Goal: Book appointment/travel/reservation

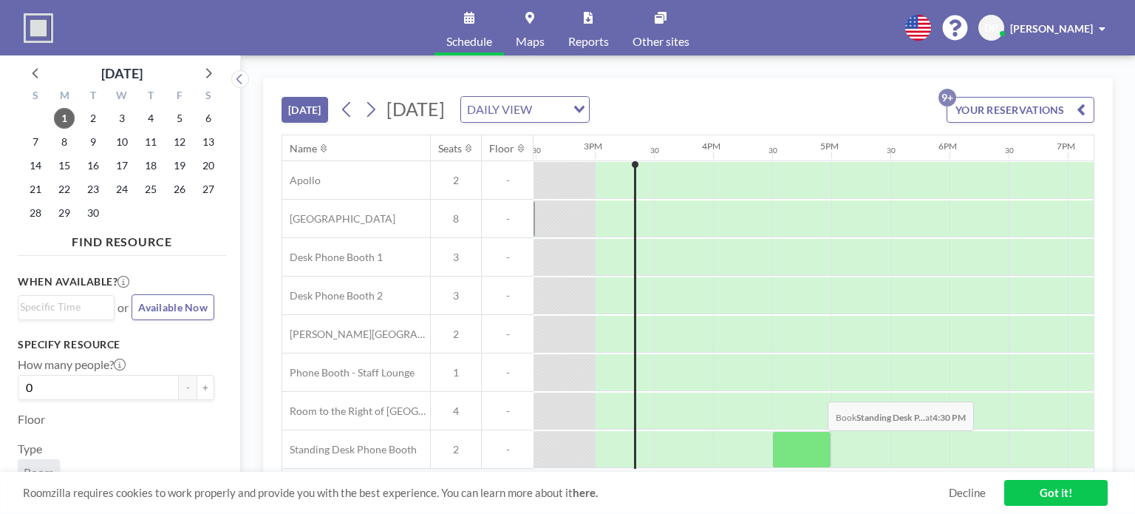
scroll to position [0, 1714]
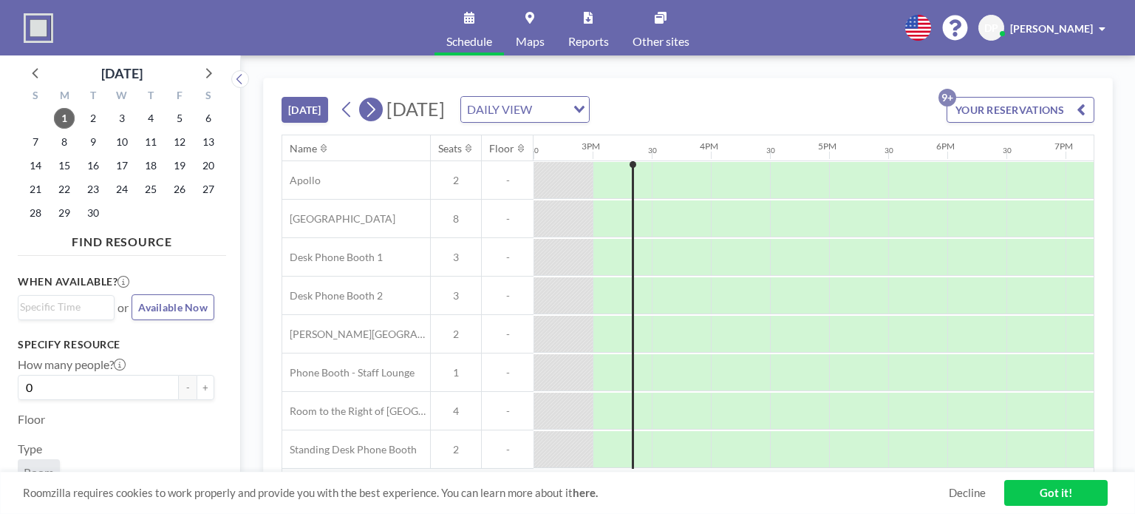
click at [367, 114] on icon at bounding box center [371, 109] width 14 height 22
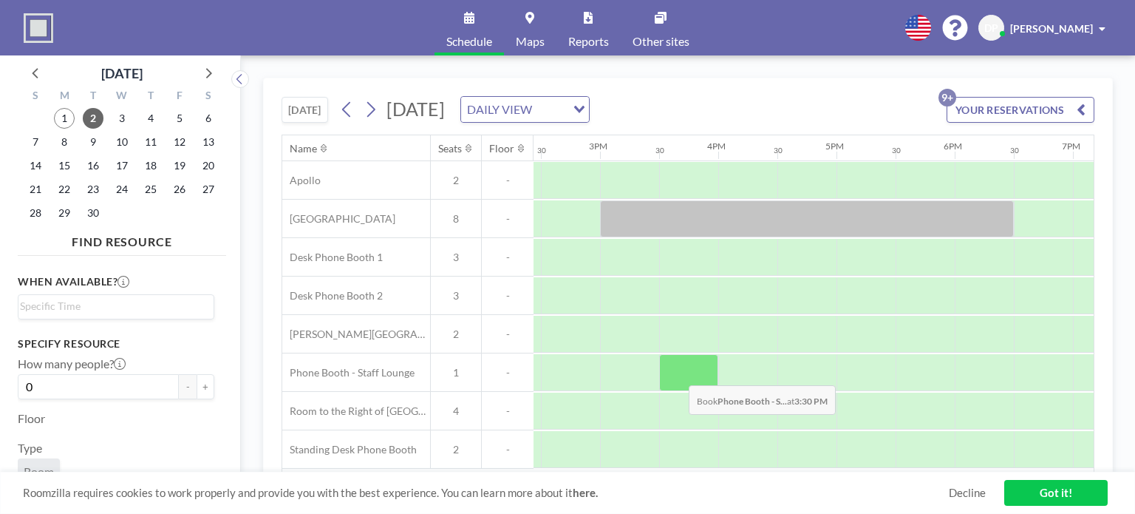
scroll to position [2, 1707]
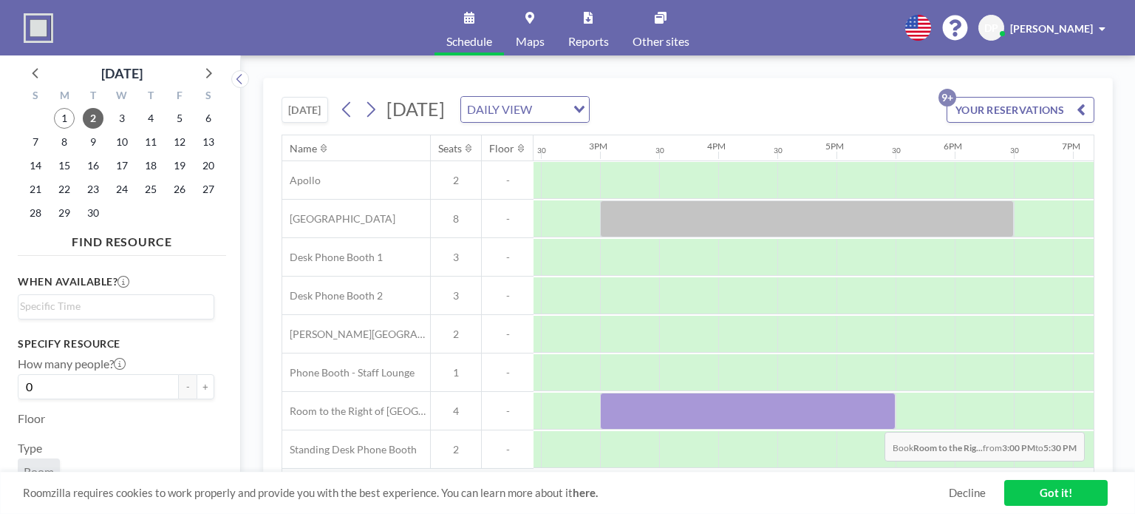
drag, startPoint x: 626, startPoint y: 413, endPoint x: 871, endPoint y: 417, distance: 245.3
click at [871, 417] on div at bounding box center [748, 410] width 296 height 37
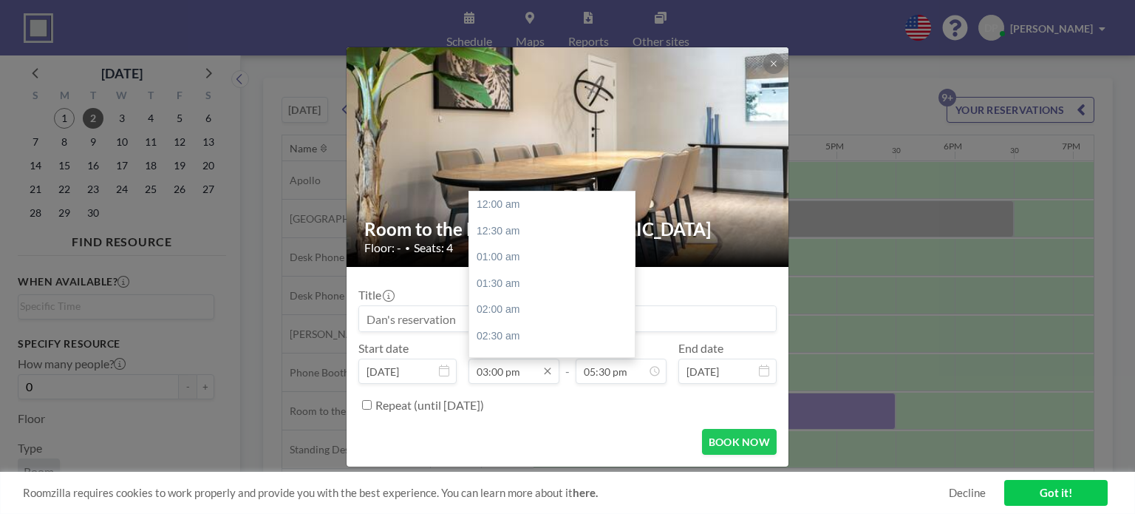
scroll to position [789, 0]
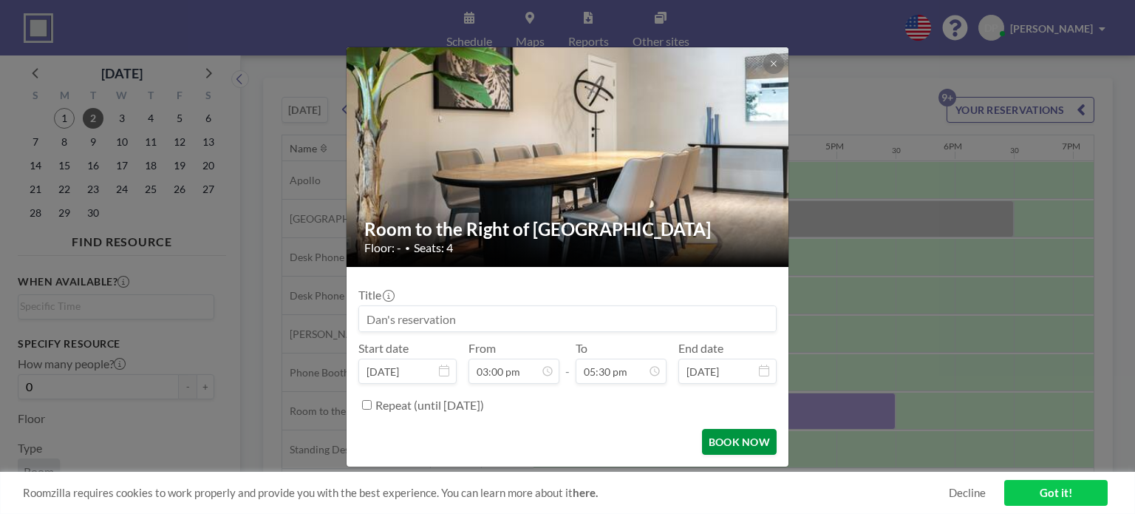
click at [746, 440] on button "BOOK NOW" at bounding box center [739, 442] width 75 height 26
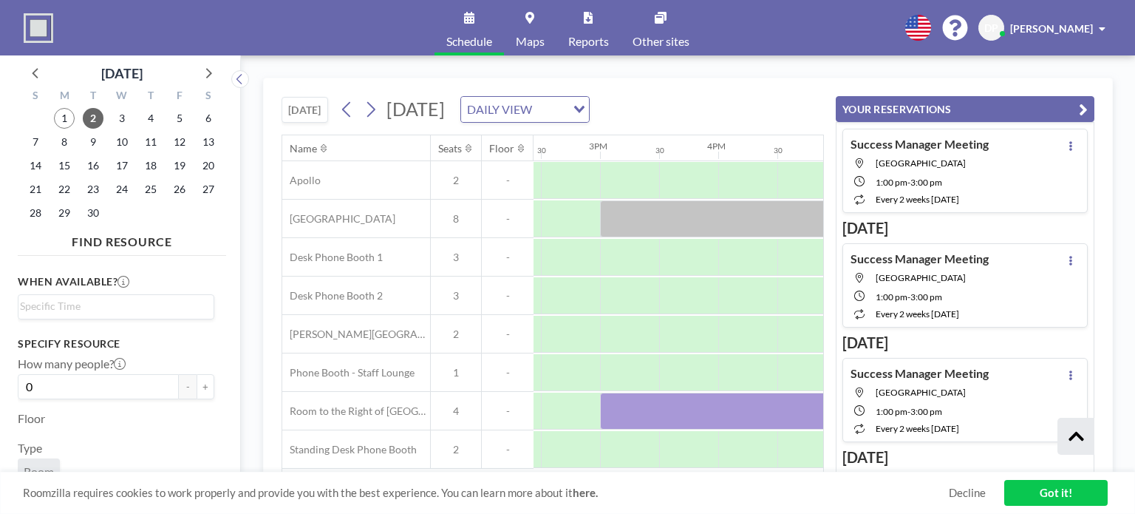
scroll to position [770, 0]
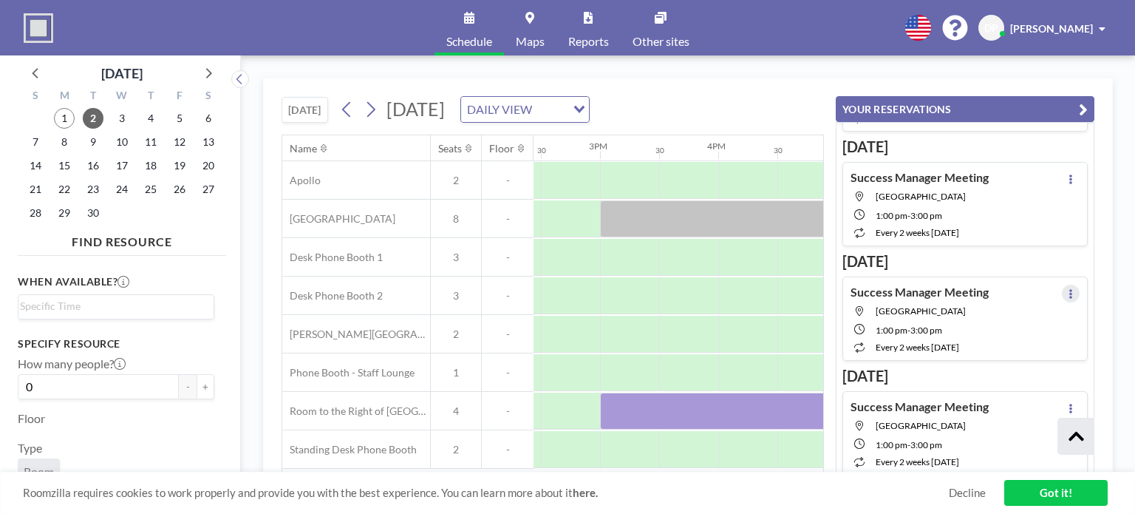
click at [1069, 289] on icon at bounding box center [1070, 294] width 3 height 10
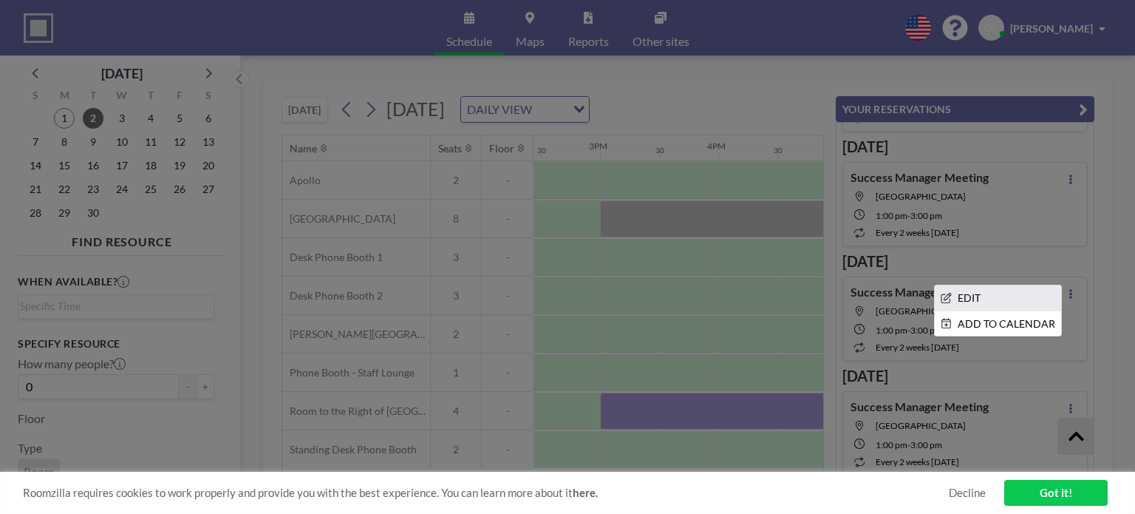
click at [1020, 288] on li "EDIT" at bounding box center [998, 297] width 126 height 25
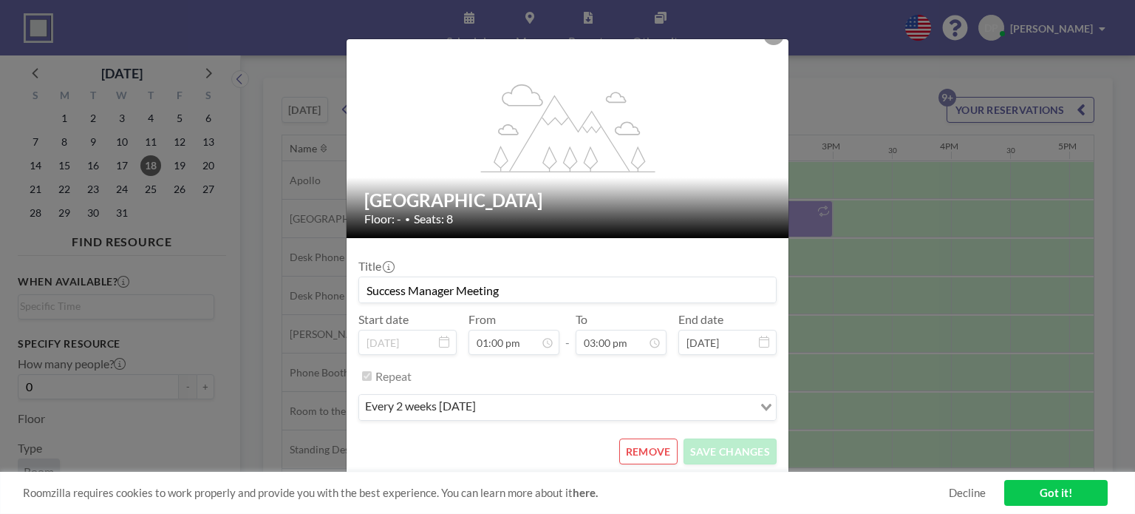
scroll to position [0, 1478]
click at [653, 454] on button "REMOVE" at bounding box center [648, 451] width 58 height 26
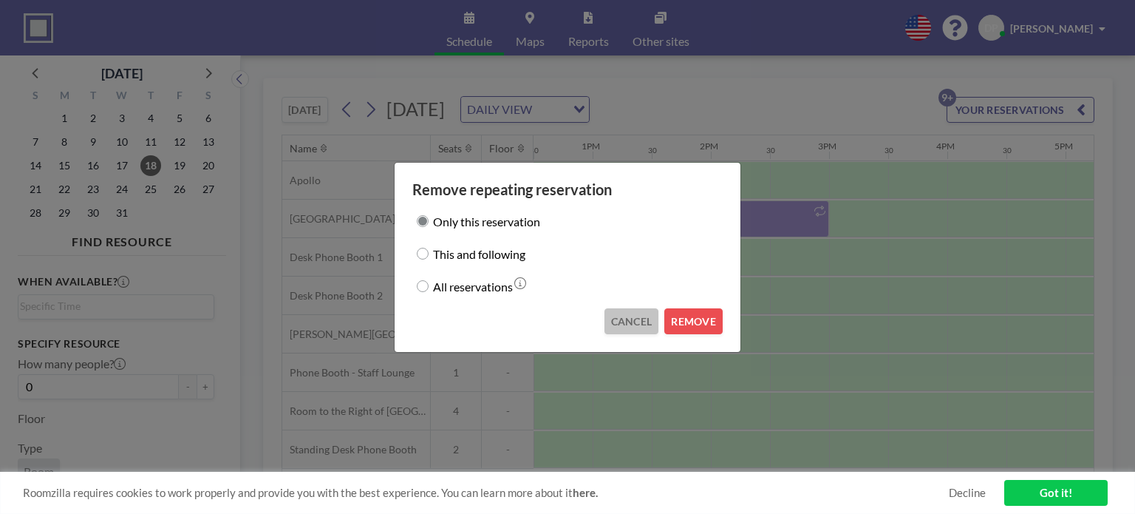
click at [614, 318] on button "CANCEL" at bounding box center [631, 321] width 55 height 26
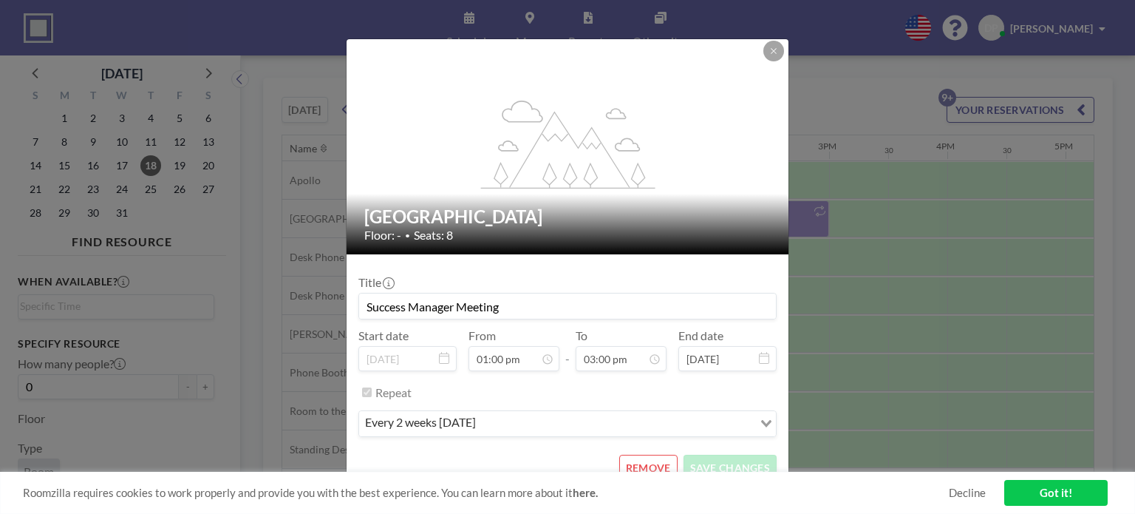
scroll to position [0, 0]
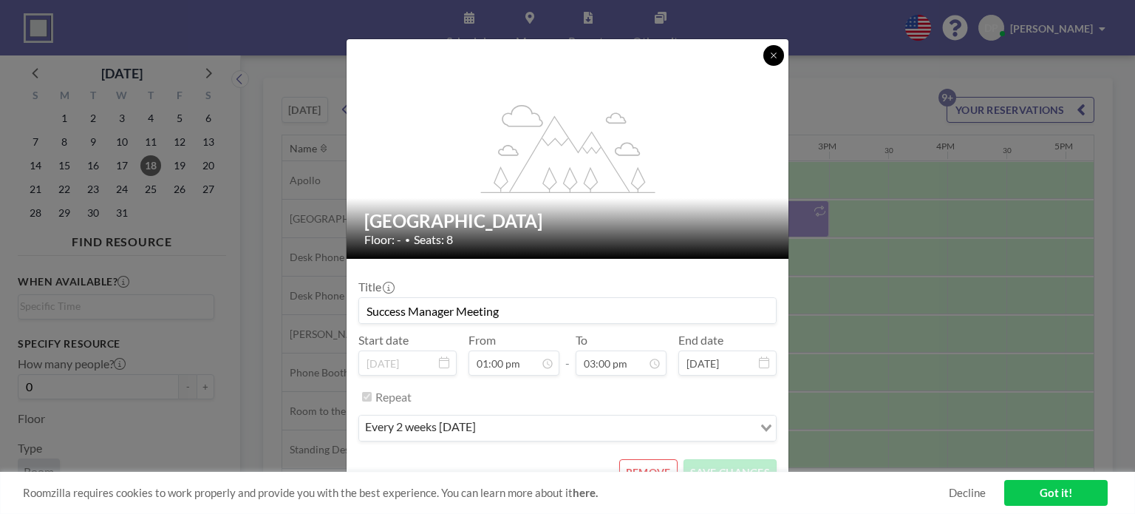
click at [771, 60] on button at bounding box center [773, 55] width 21 height 21
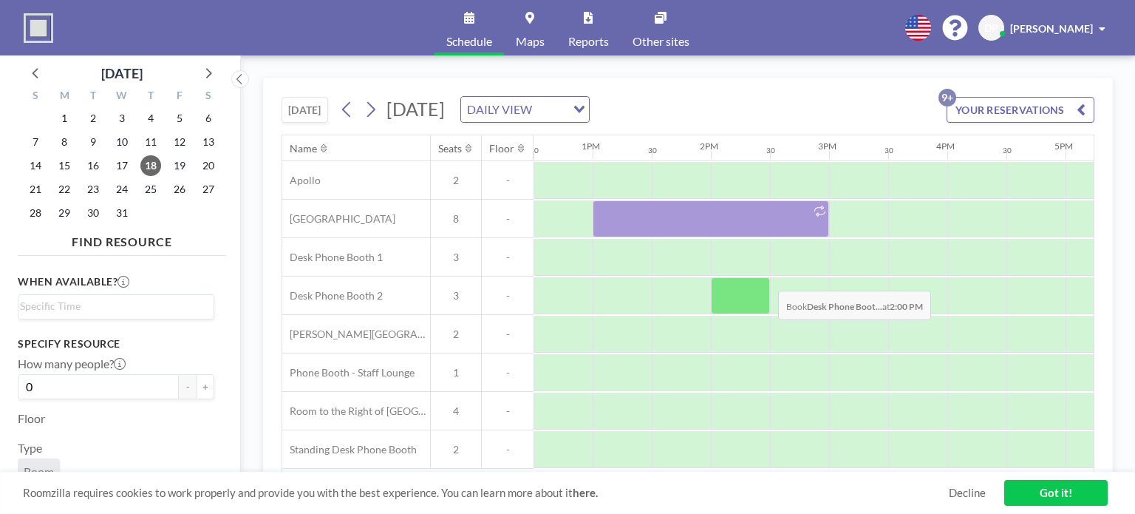
scroll to position [0, 1478]
click at [957, 490] on link "Decline" at bounding box center [967, 492] width 37 height 14
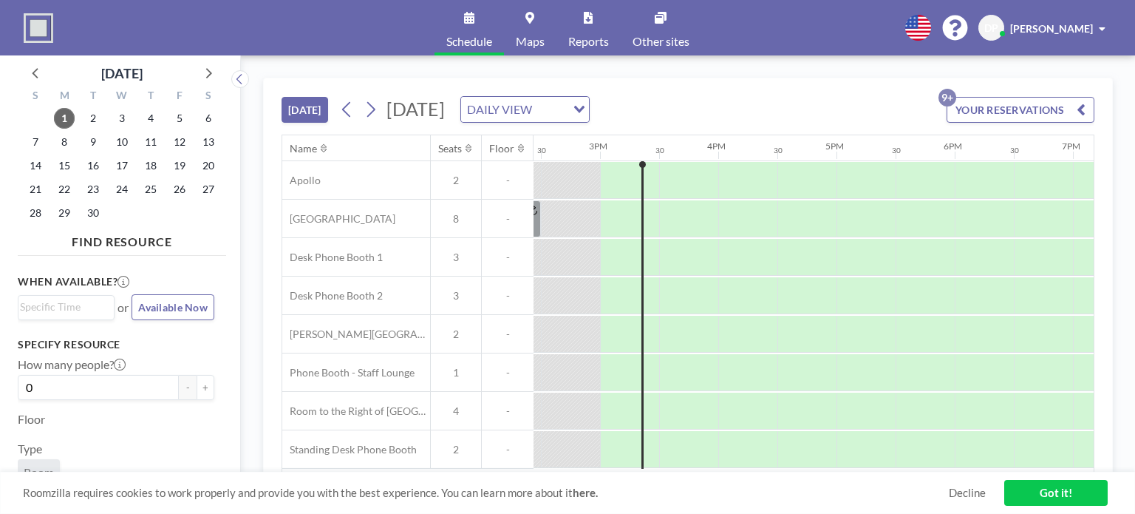
click at [1049, 495] on link "Got it!" at bounding box center [1055, 493] width 103 height 26
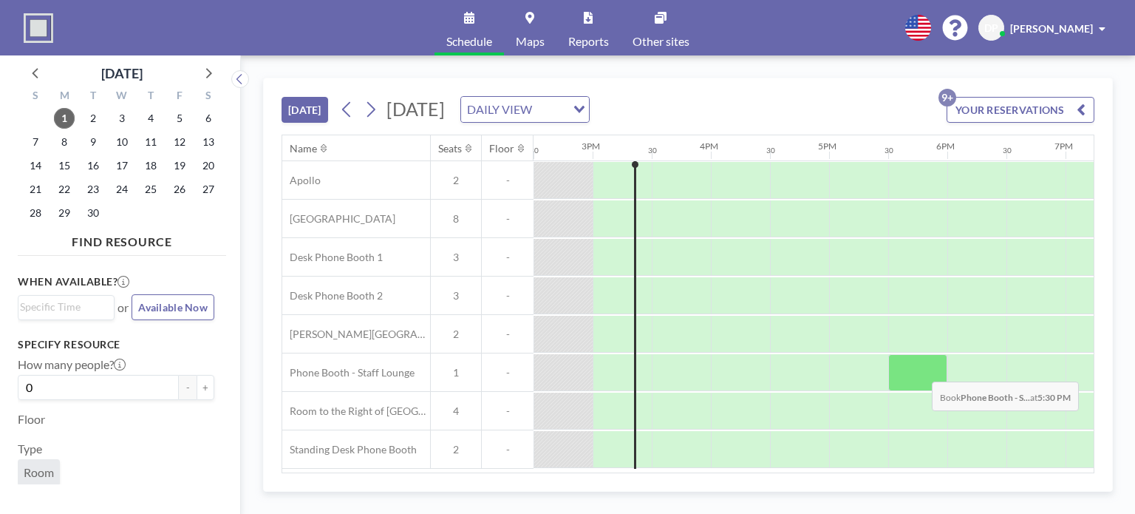
scroll to position [2, 1714]
